Goal: Information Seeking & Learning: Check status

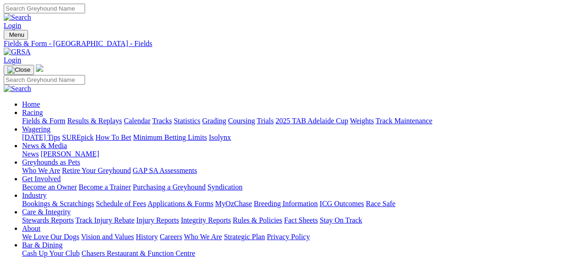
click at [118, 117] on link "Results & Replays" at bounding box center [94, 121] width 55 height 8
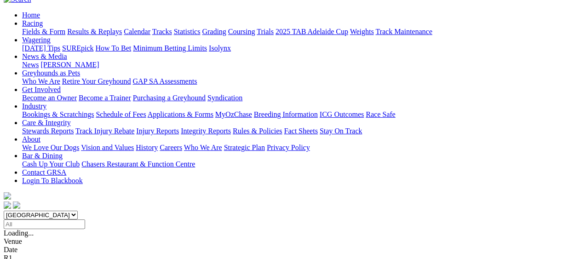
scroll to position [135, 0]
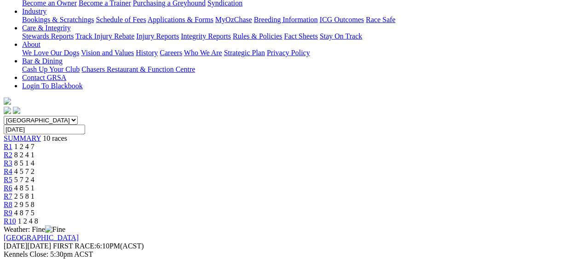
scroll to position [46, 0]
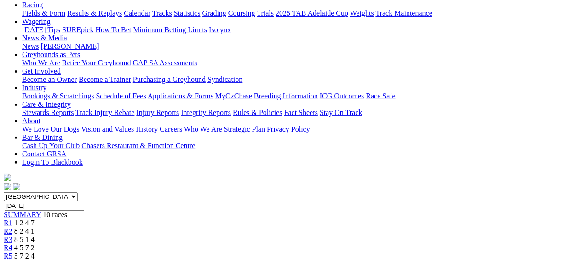
scroll to position [92, 0]
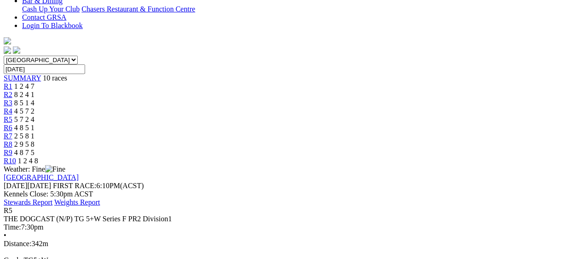
scroll to position [184, 0]
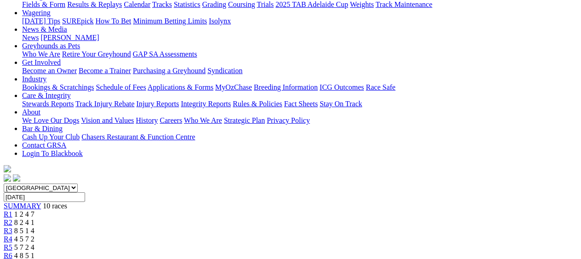
scroll to position [0, 0]
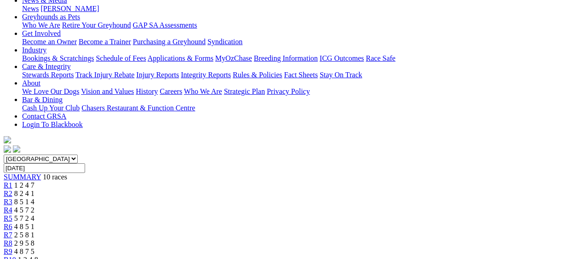
scroll to position [138, 0]
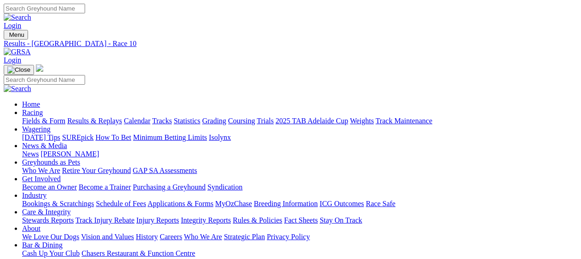
click at [34, 117] on link "Fields & Form" at bounding box center [43, 121] width 43 height 8
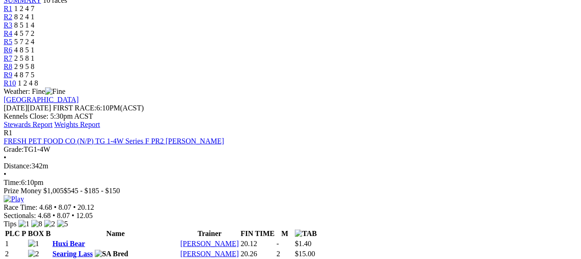
scroll to position [368, 0]
